Goal: Task Accomplishment & Management: Manage account settings

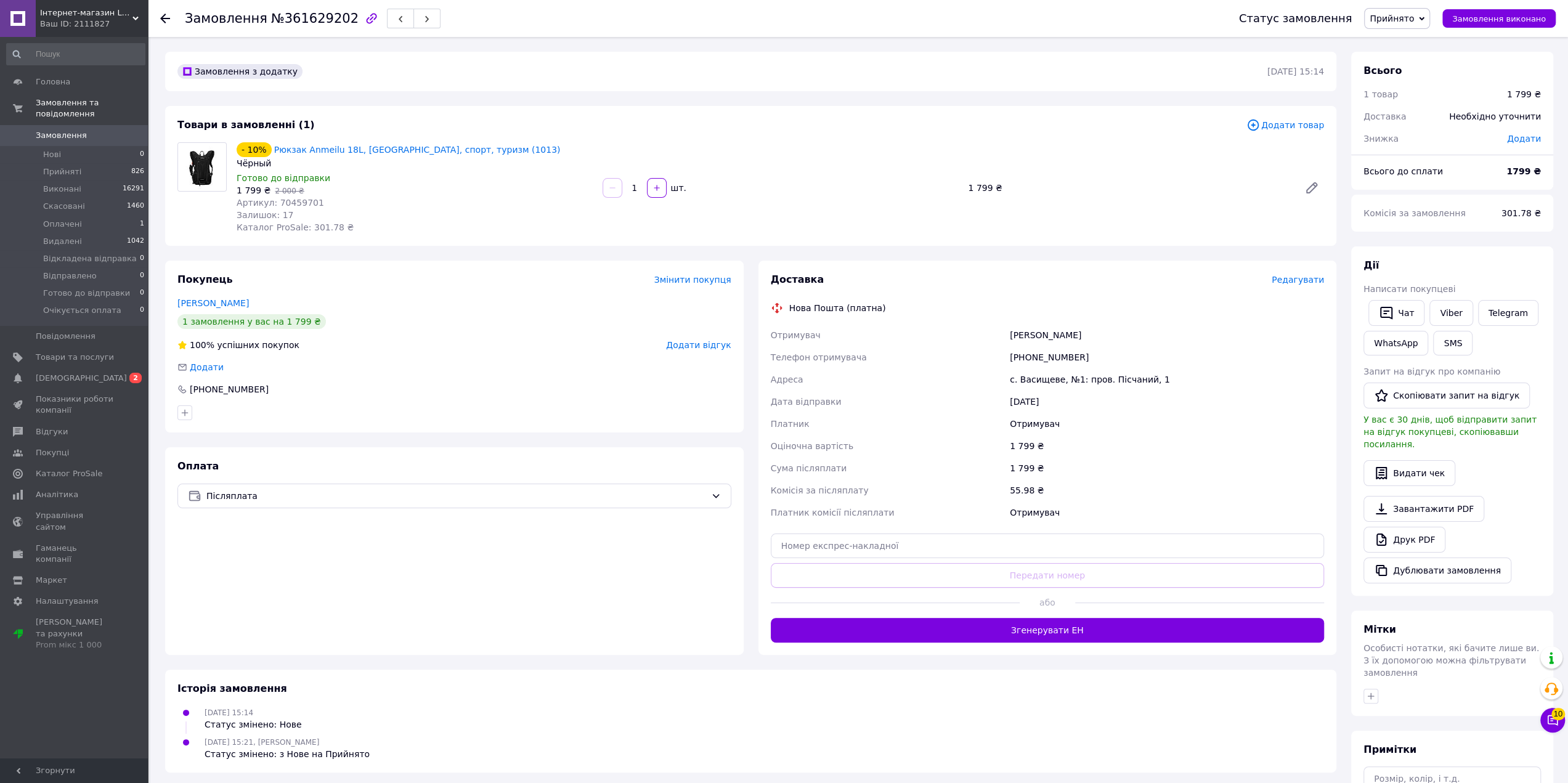
click at [181, 252] on div "Замовлення з додатку [DATE] 15:14 Товари в замовленні (1) Додати товар - 10% Рю…" at bounding box center [750, 472] width 1186 height 841
drag, startPoint x: 59, startPoint y: 364, endPoint x: 53, endPoint y: 344, distance: 20.9
click at [59, 373] on span "[DEMOGRAPHIC_DATA]" at bounding box center [81, 378] width 92 height 11
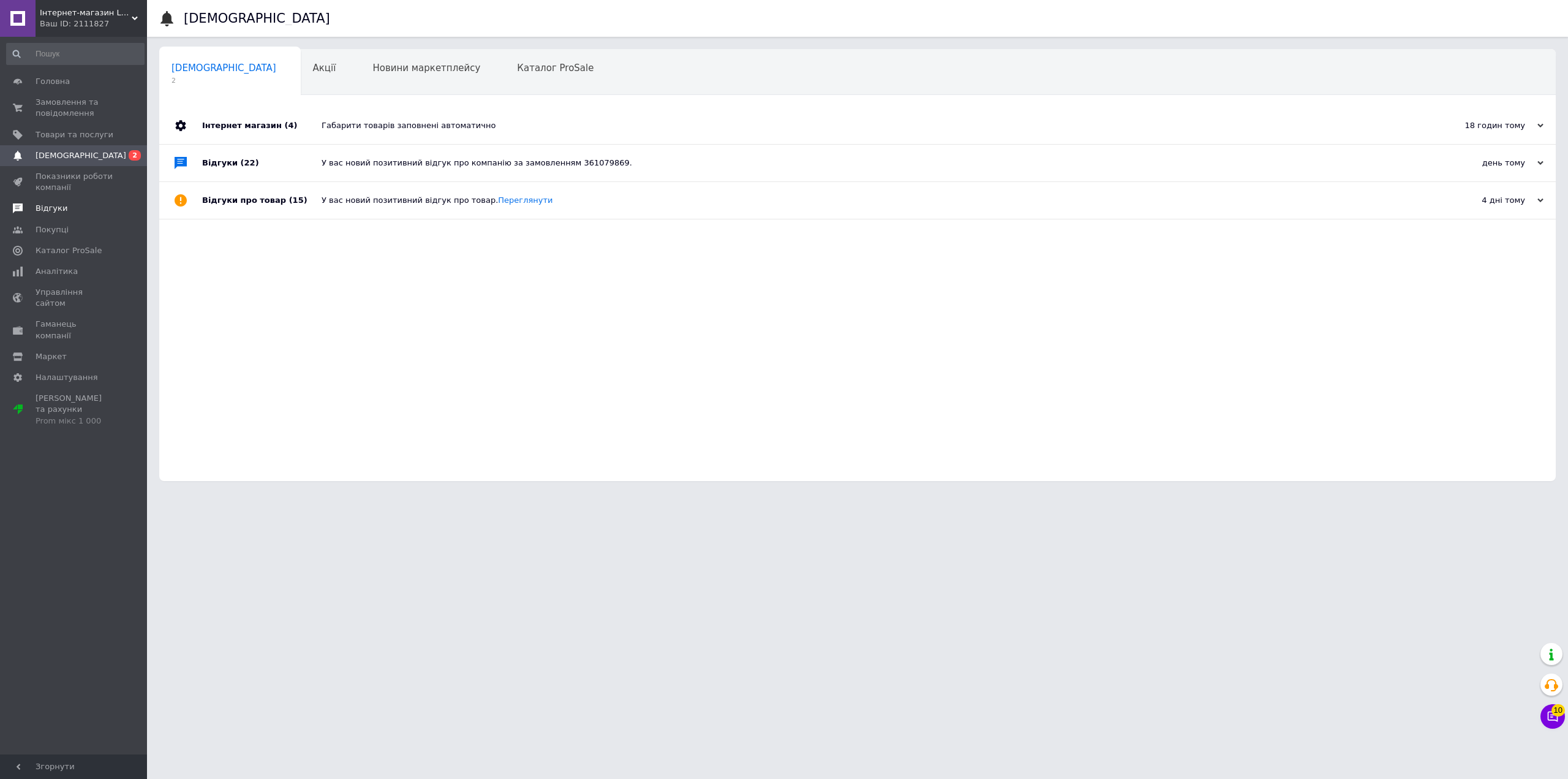
click at [46, 212] on span "Відгуки" at bounding box center [51, 208] width 32 height 11
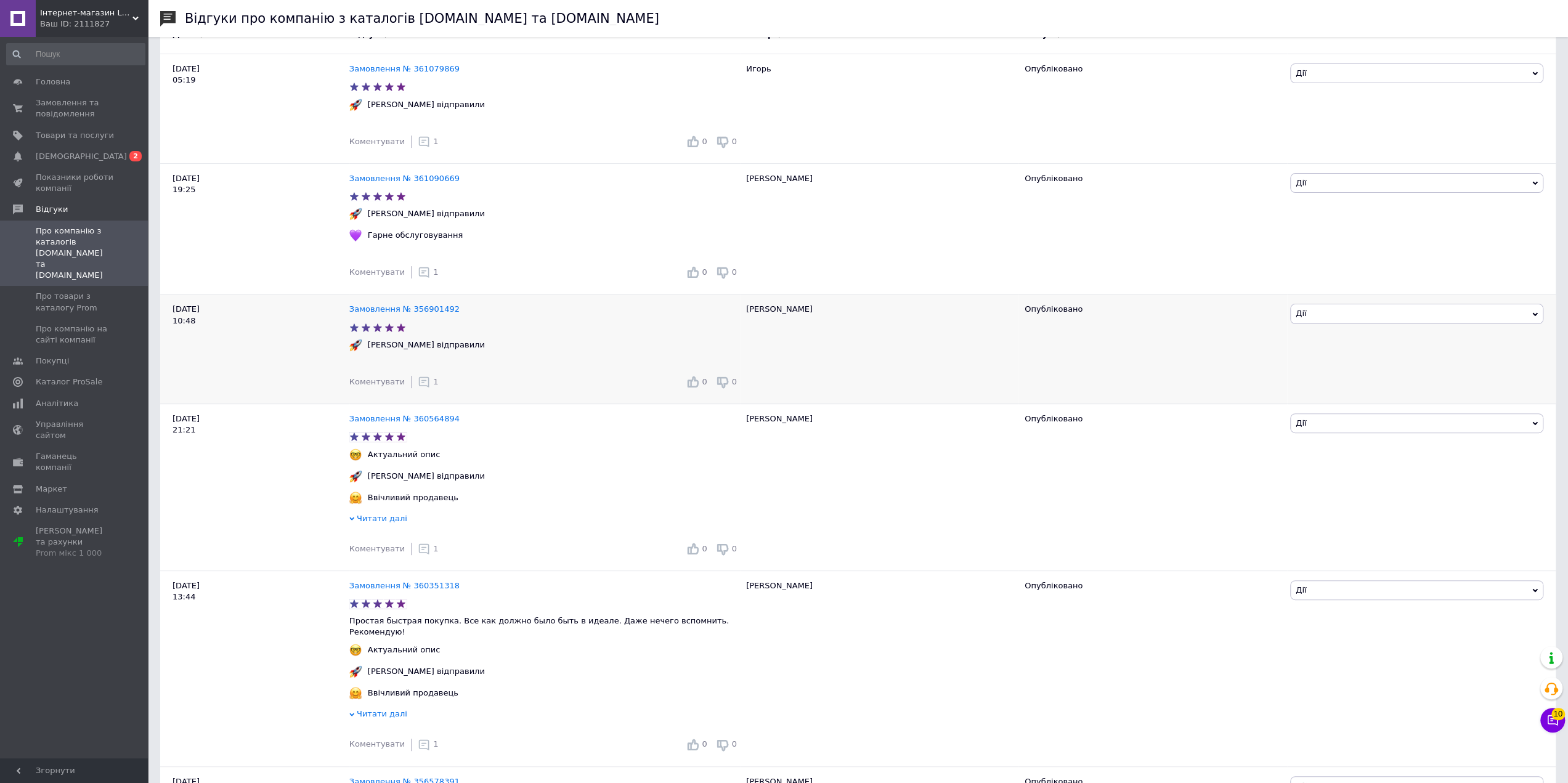
scroll to position [247, 0]
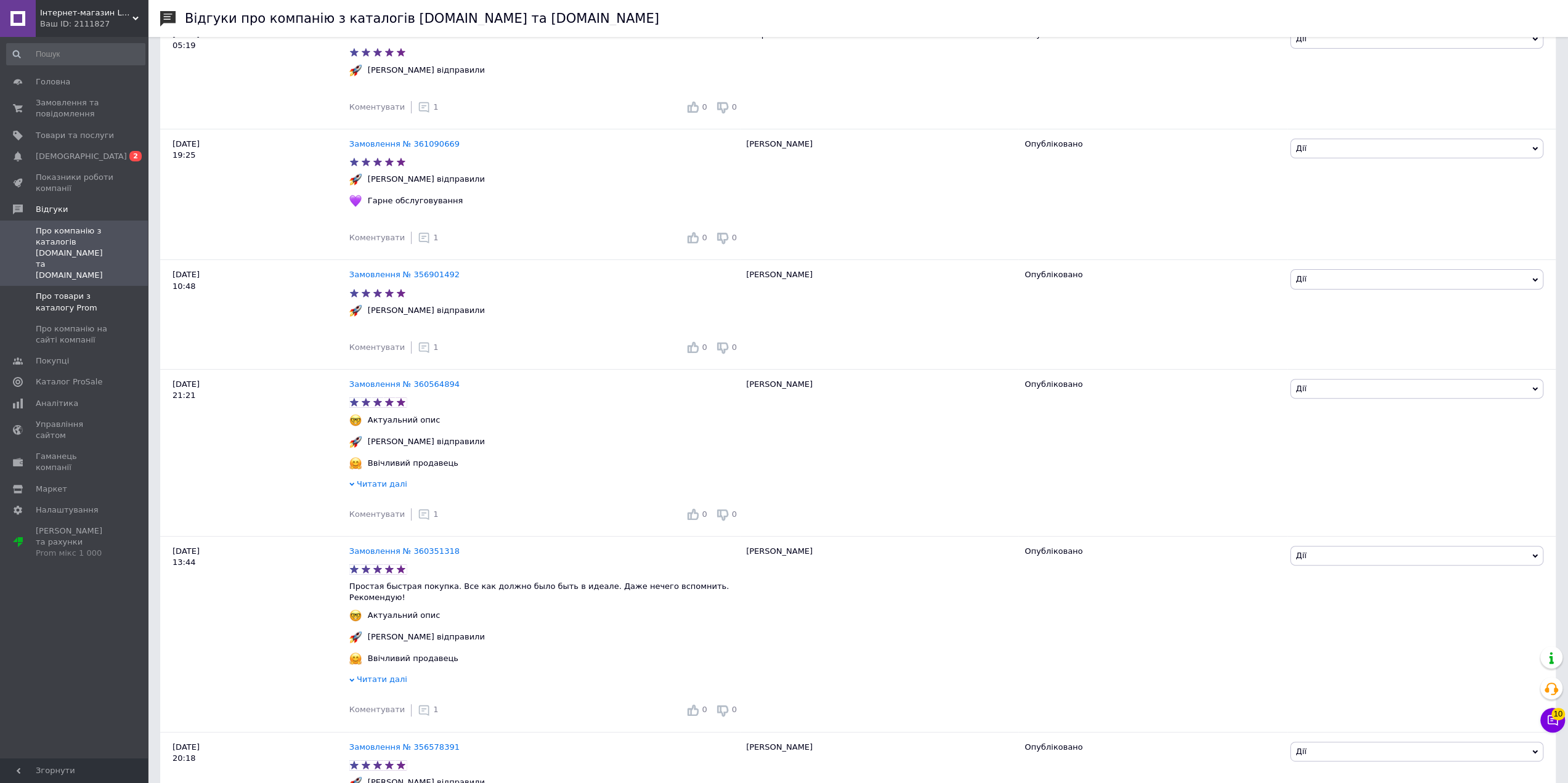
click at [68, 291] on span "Про товари з каталогу Prom" at bounding box center [75, 302] width 78 height 22
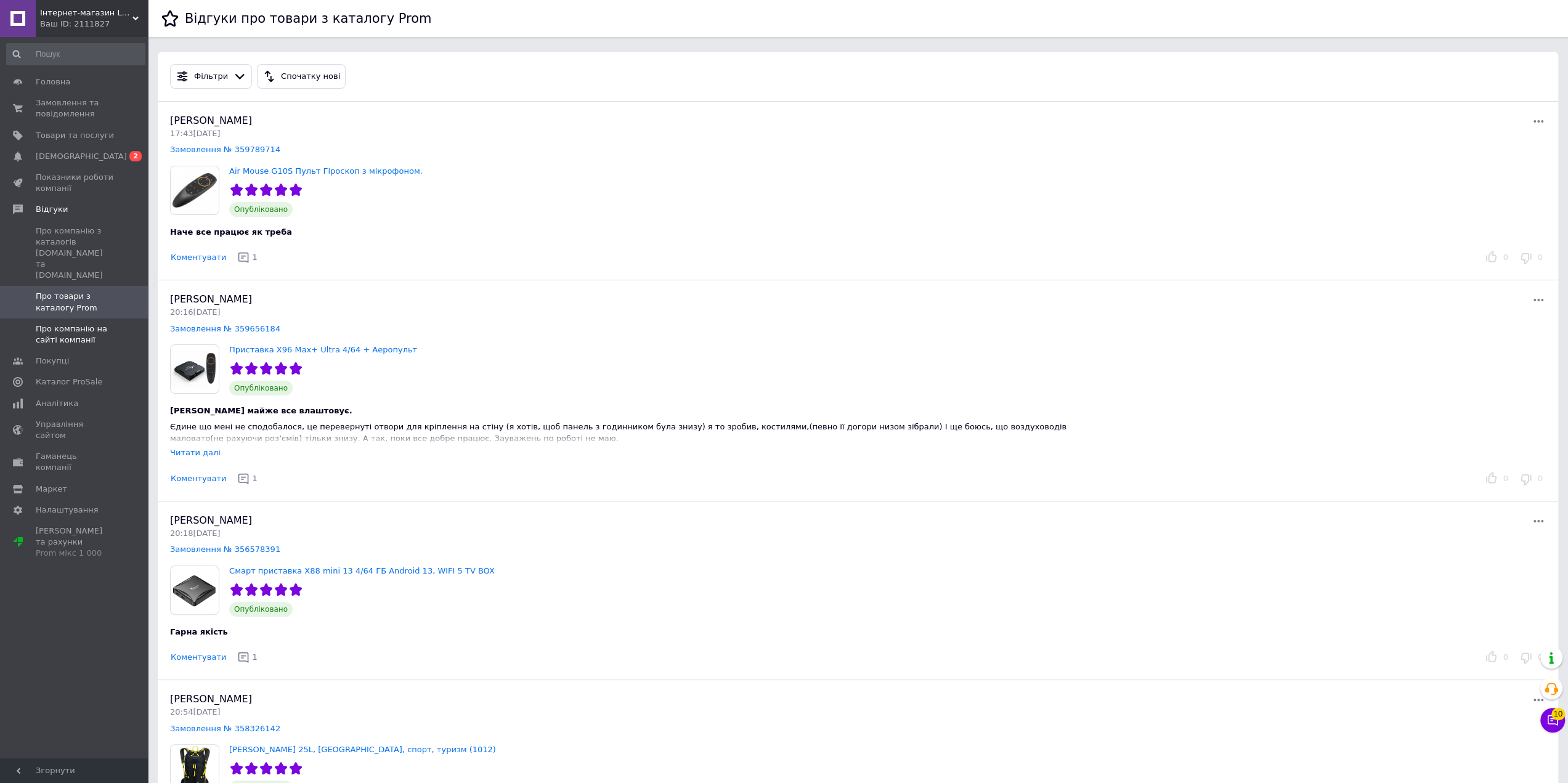
click at [57, 324] on span "Про компанію на сайті компанії" at bounding box center [75, 335] width 78 height 22
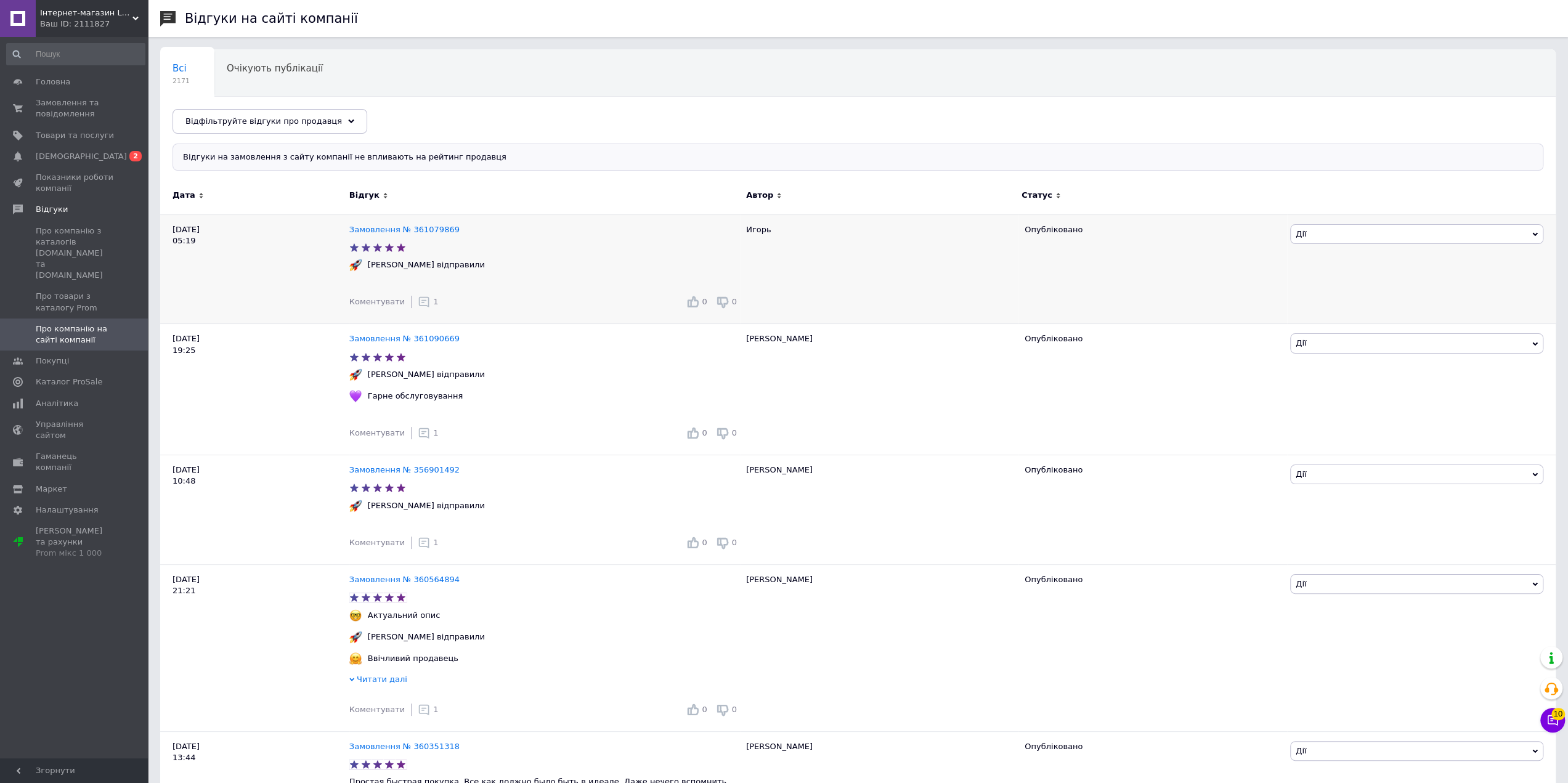
click at [208, 280] on div "[DATE] 05:19" at bounding box center [254, 269] width 189 height 109
